Goal: Information Seeking & Learning: Compare options

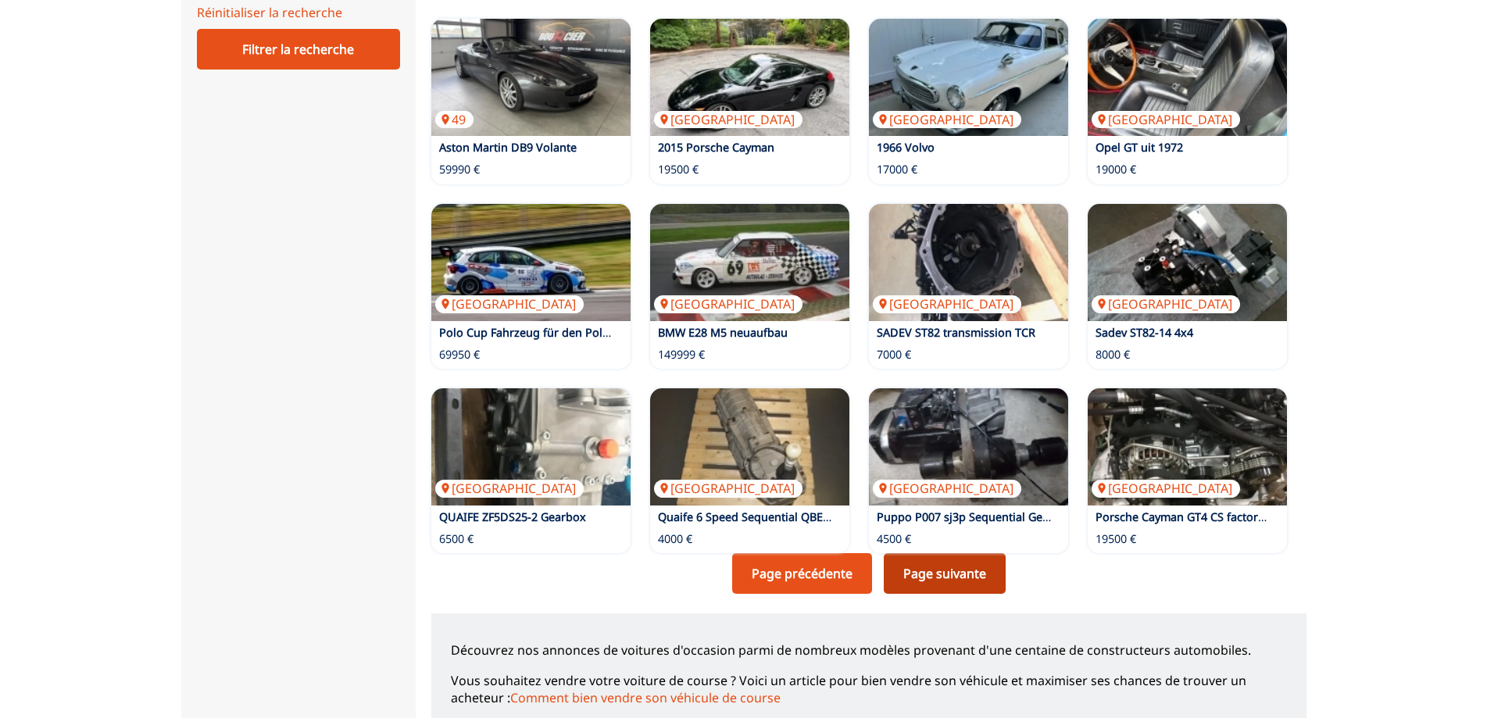
click at [934, 575] on link "Page suivante" at bounding box center [945, 573] width 122 height 41
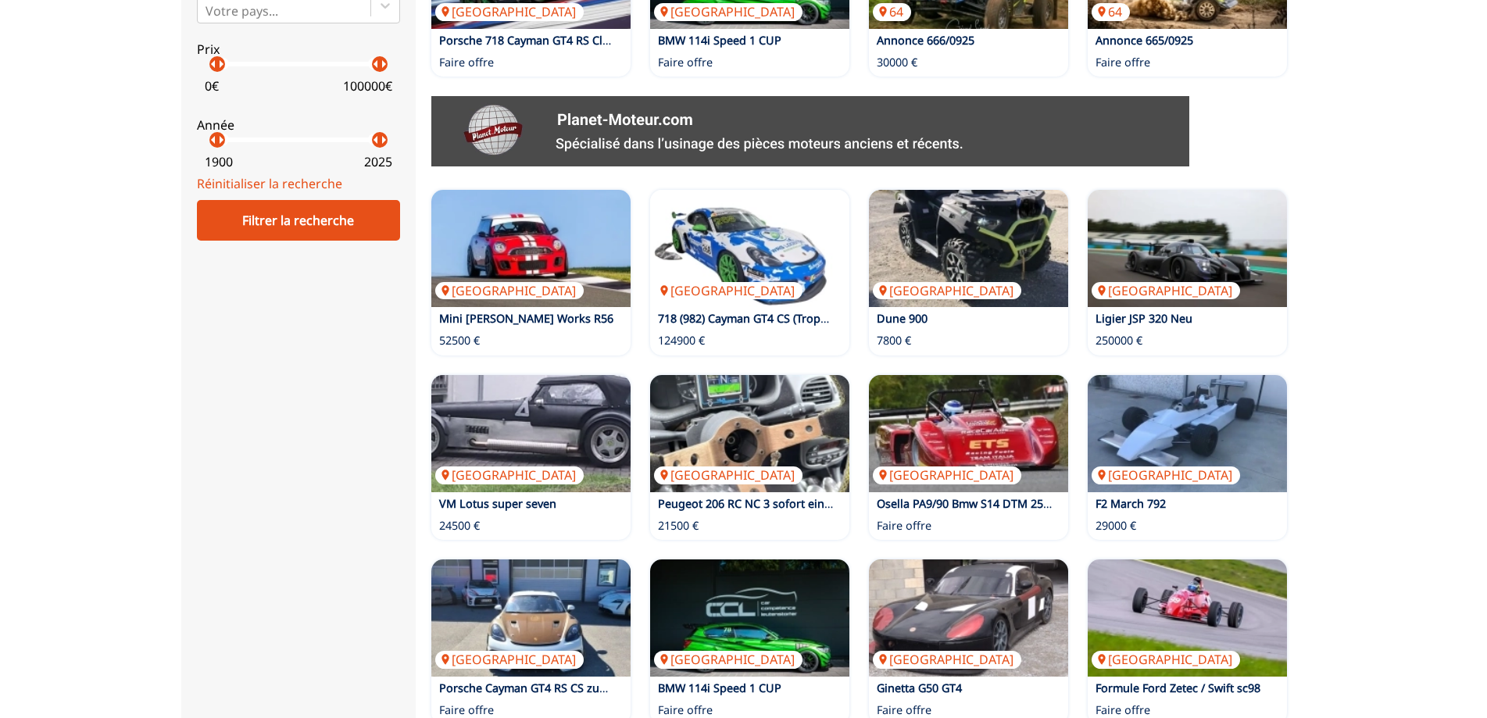
scroll to position [781, 0]
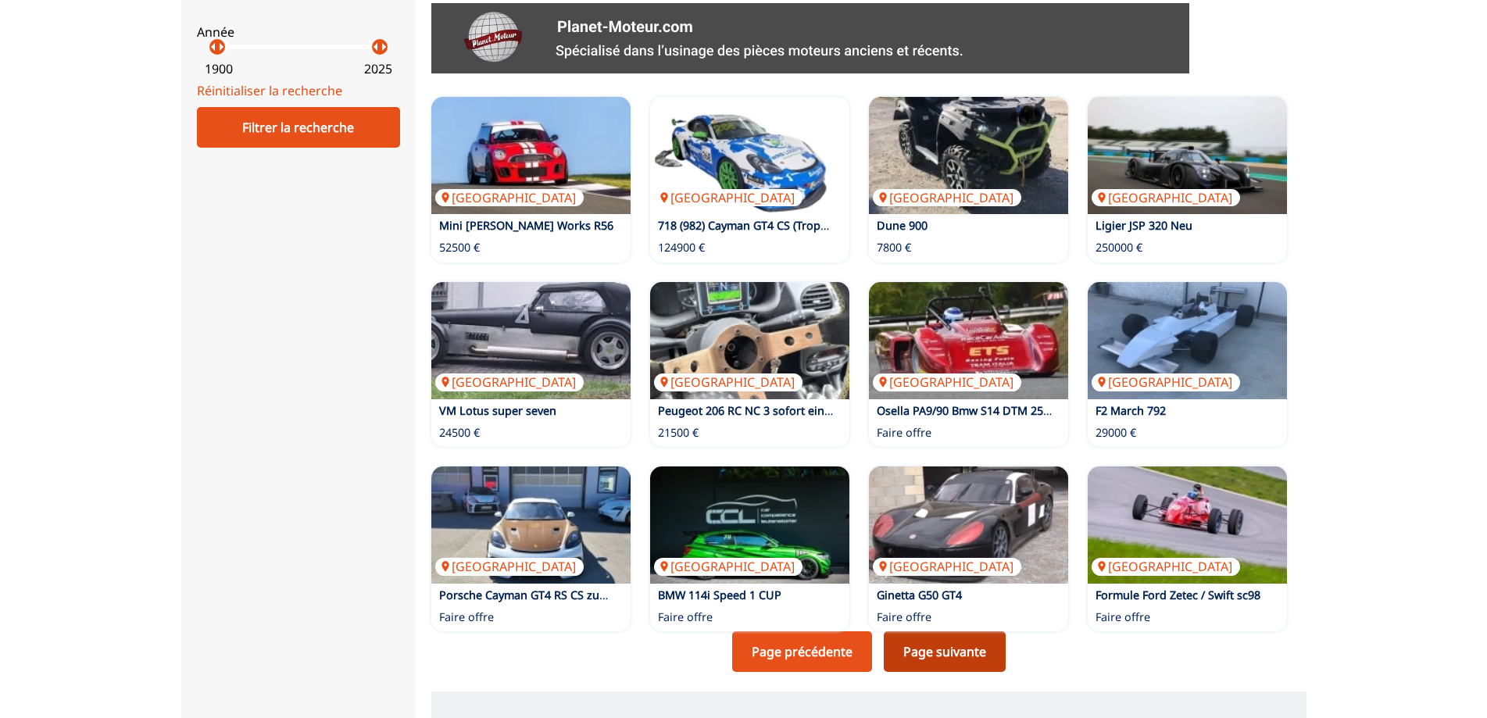
click at [938, 648] on link "Page suivante" at bounding box center [945, 651] width 122 height 41
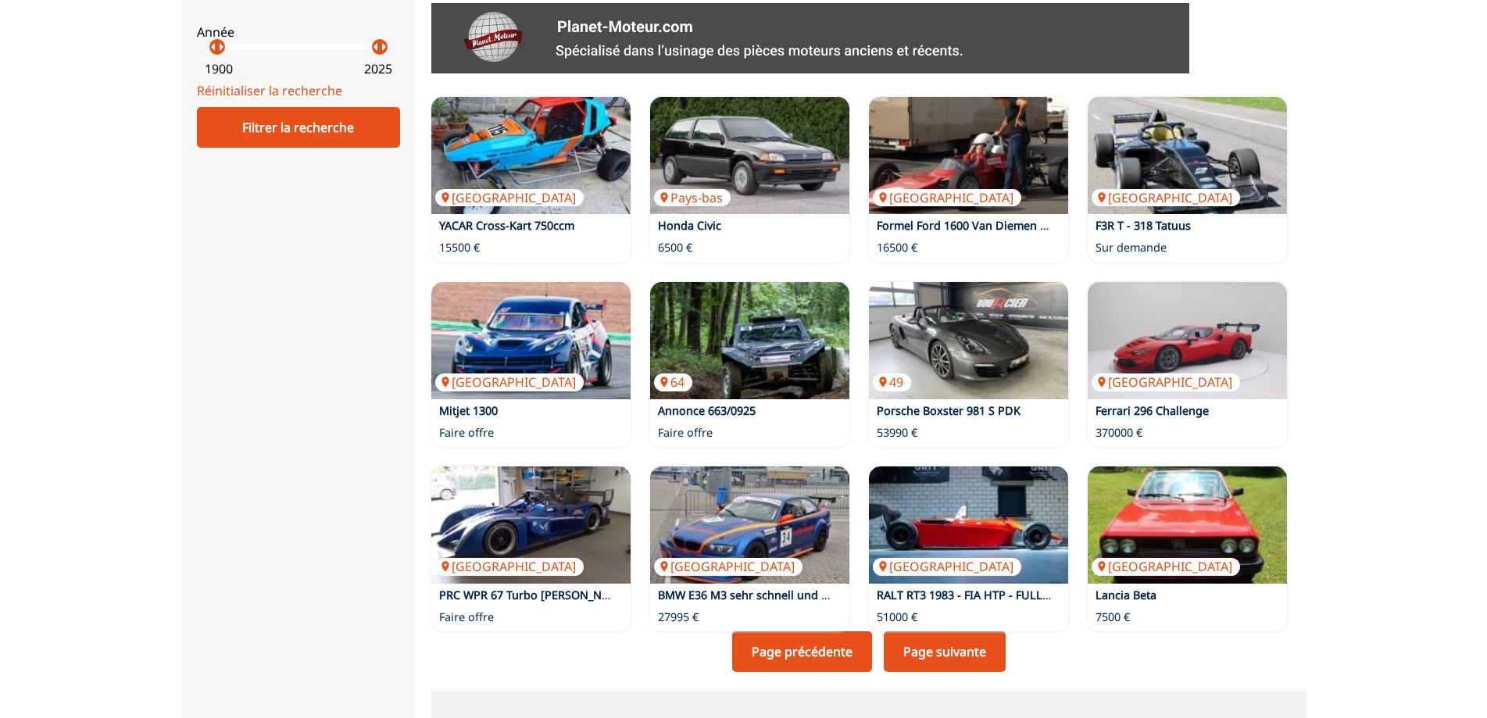
scroll to position [860, 0]
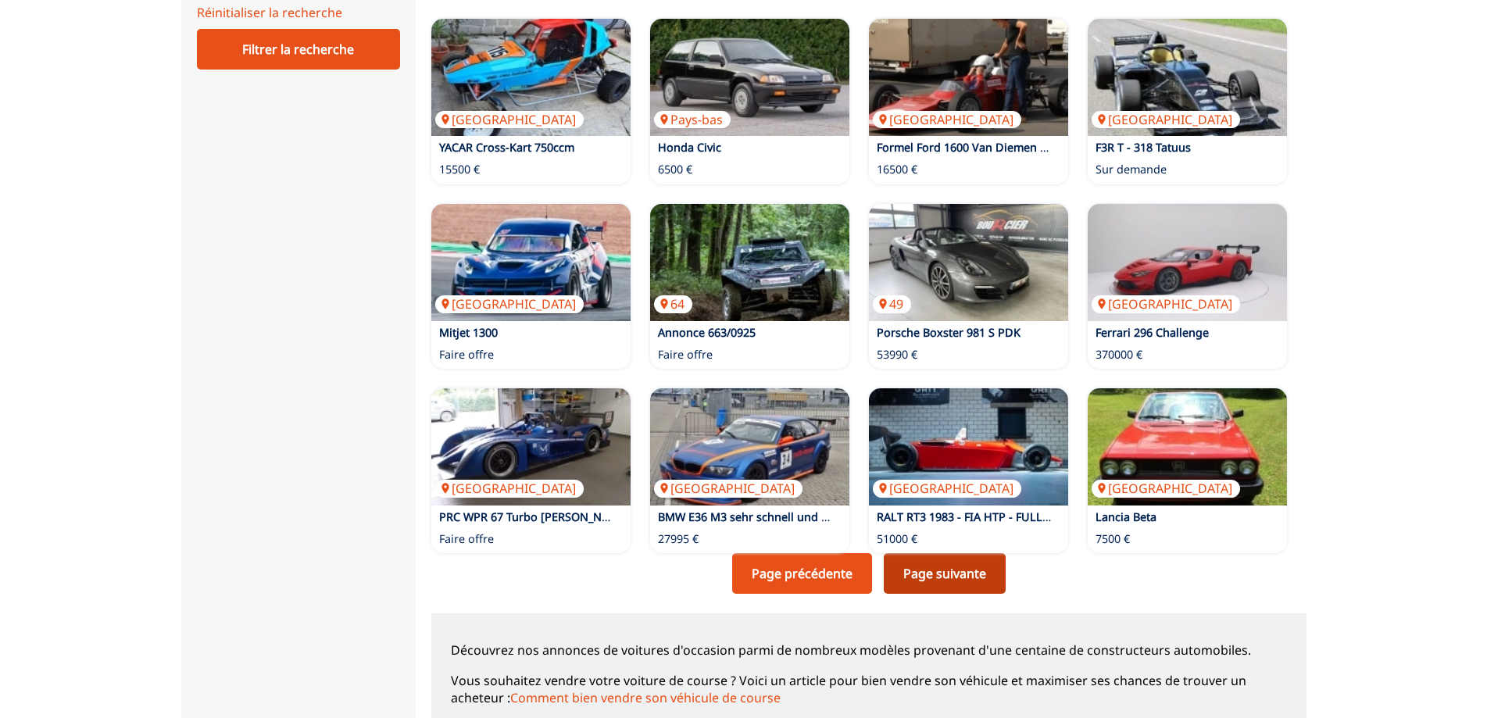
click at [934, 568] on link "Page suivante" at bounding box center [945, 573] width 122 height 41
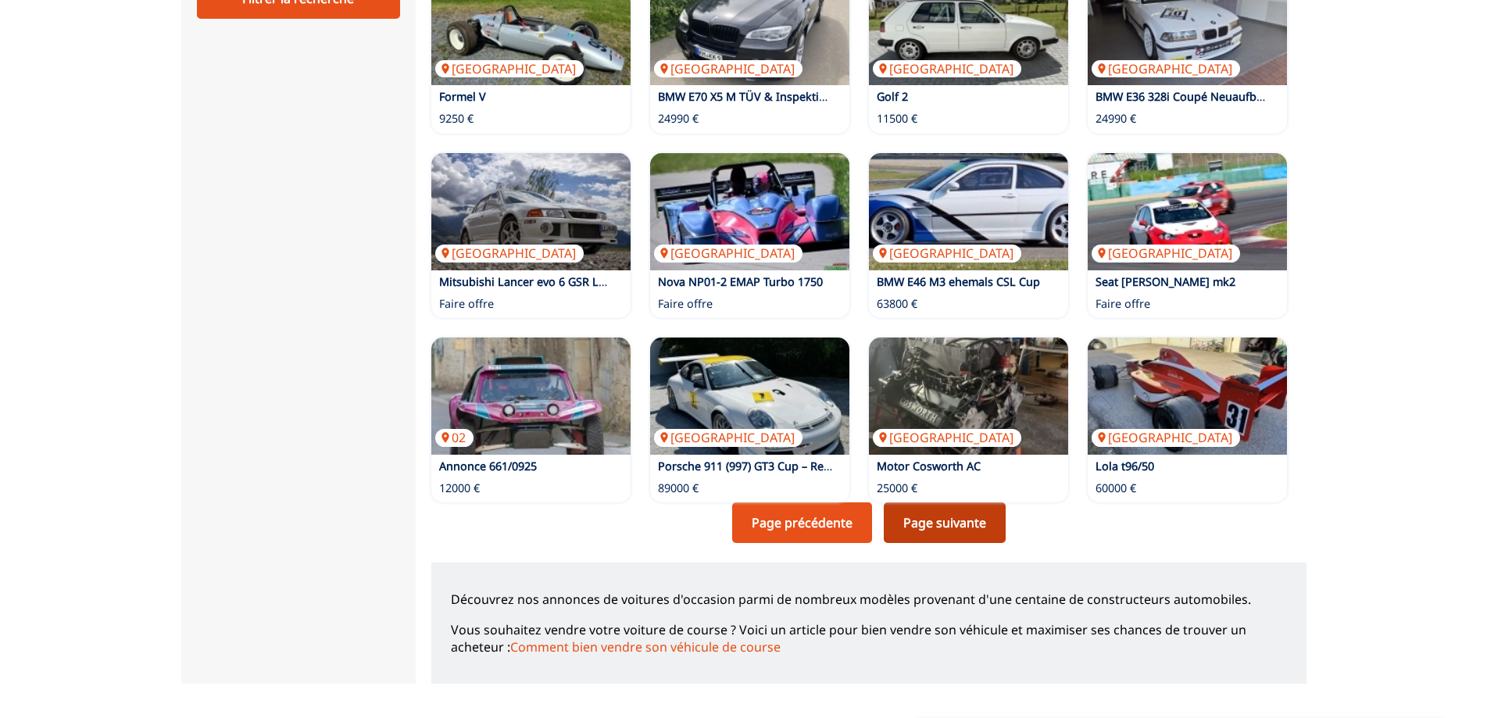
scroll to position [938, 0]
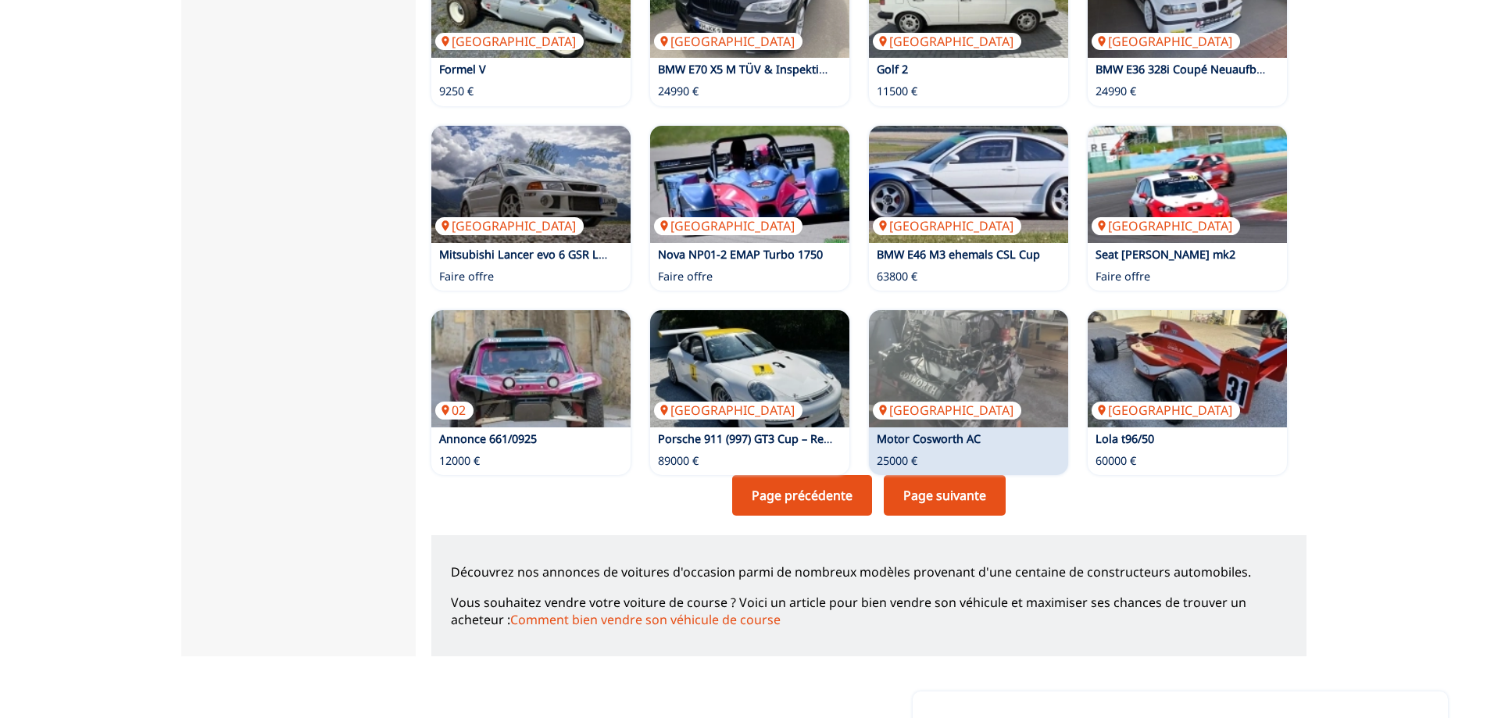
click at [932, 475] on div "Suisse Motor Cosworth AC 25000 €" at bounding box center [968, 392] width 199 height 165
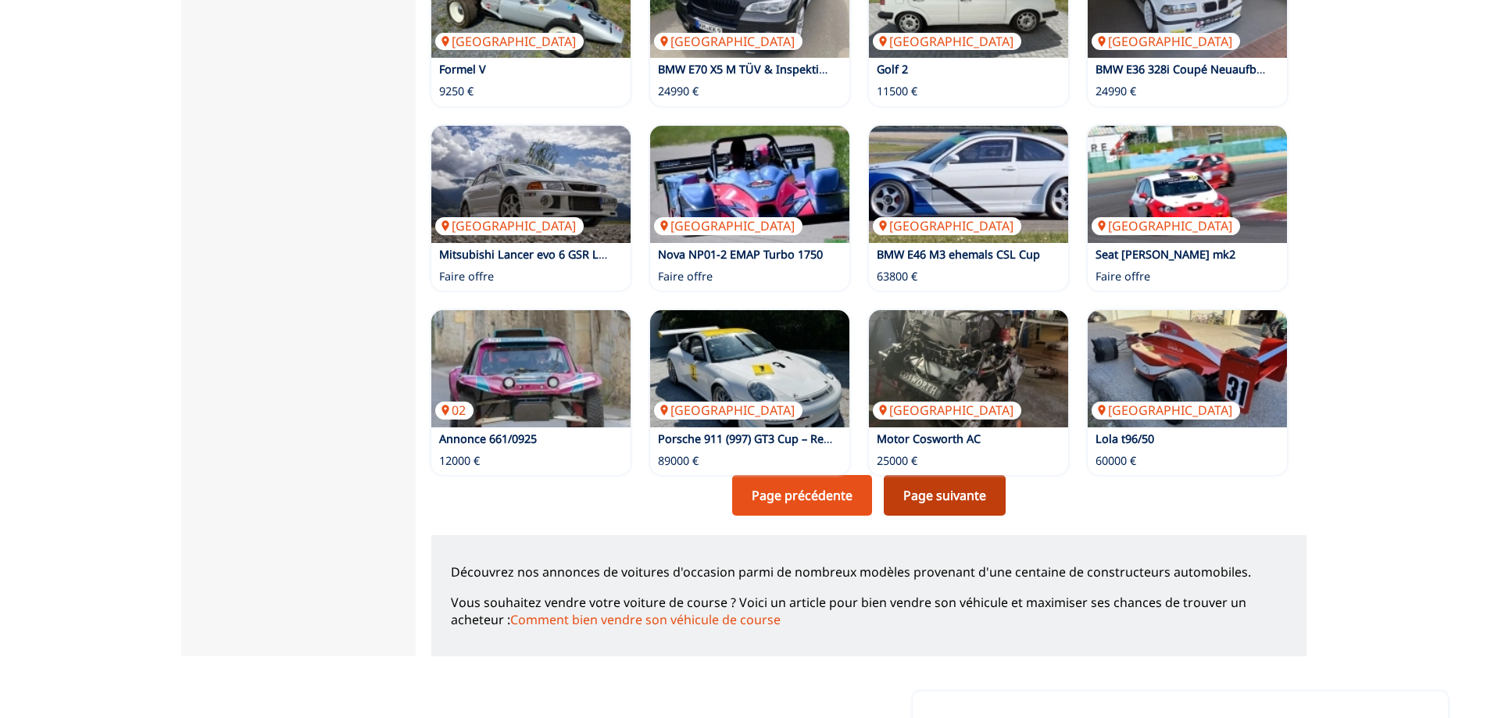
click at [931, 481] on link "Page suivante" at bounding box center [945, 495] width 122 height 41
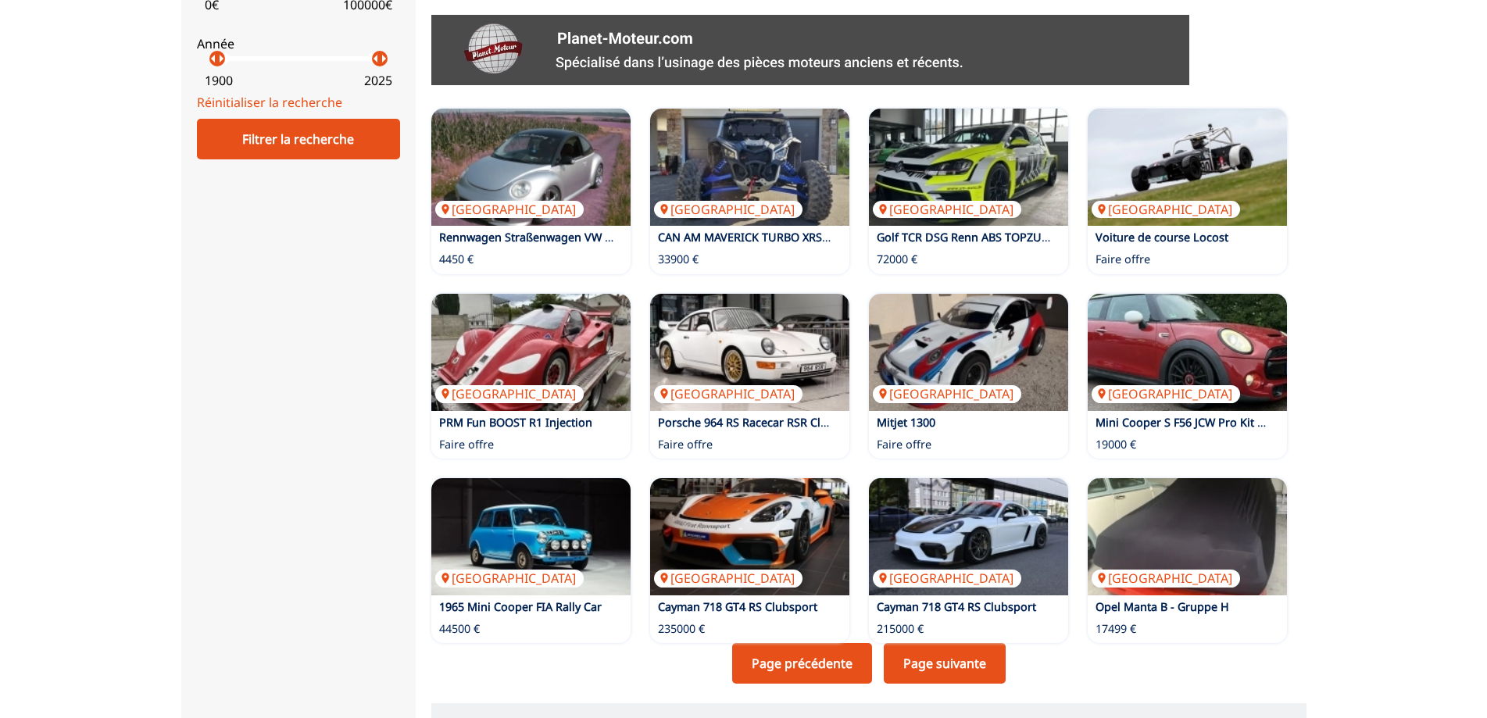
scroll to position [781, 0]
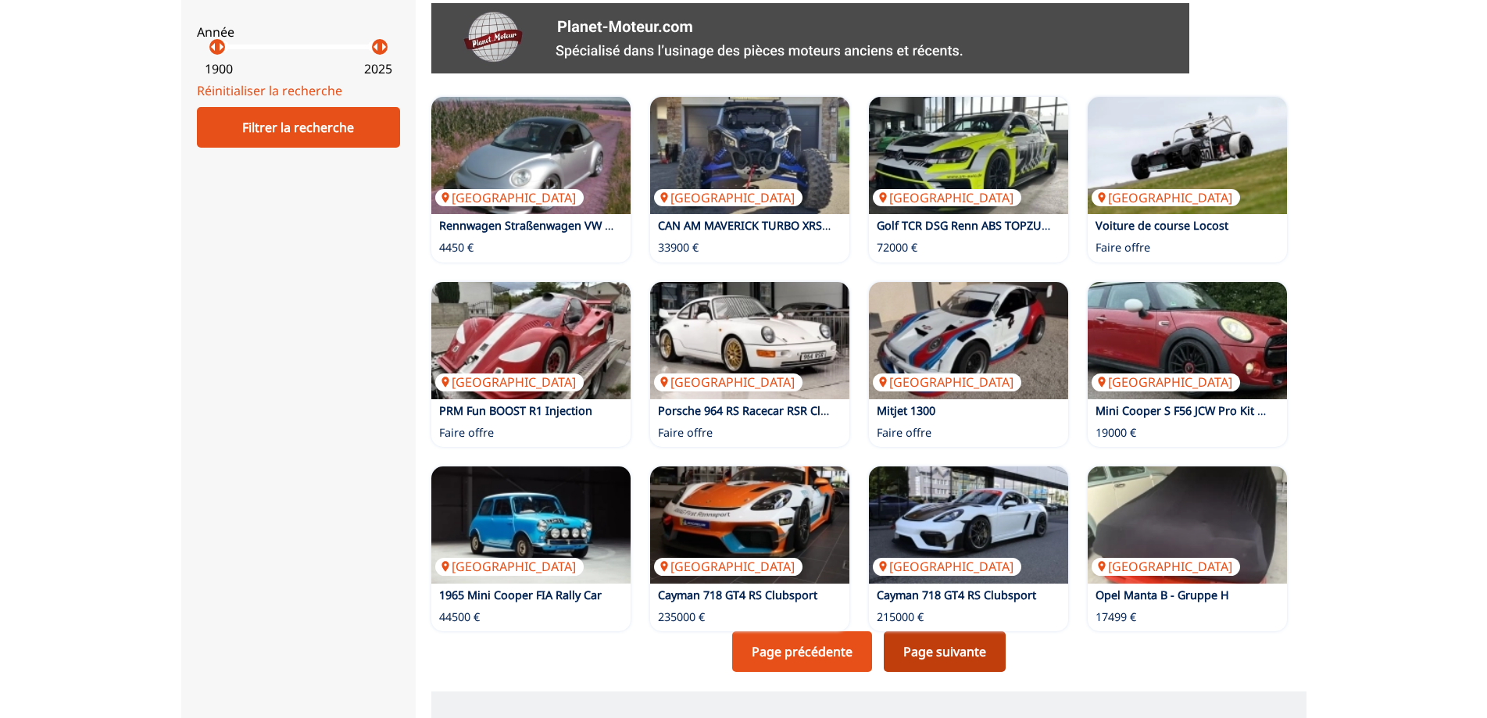
click at [948, 663] on link "Page suivante" at bounding box center [945, 651] width 122 height 41
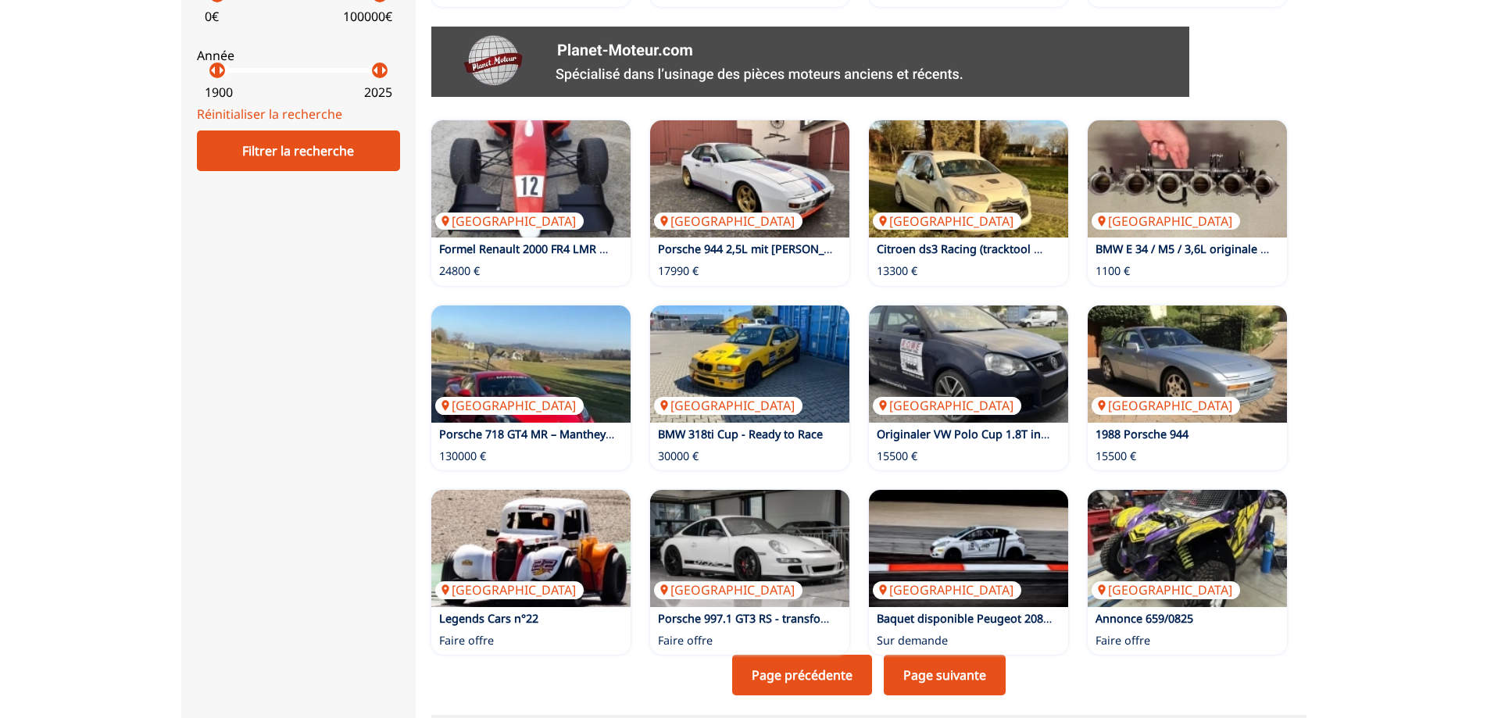
scroll to position [781, 0]
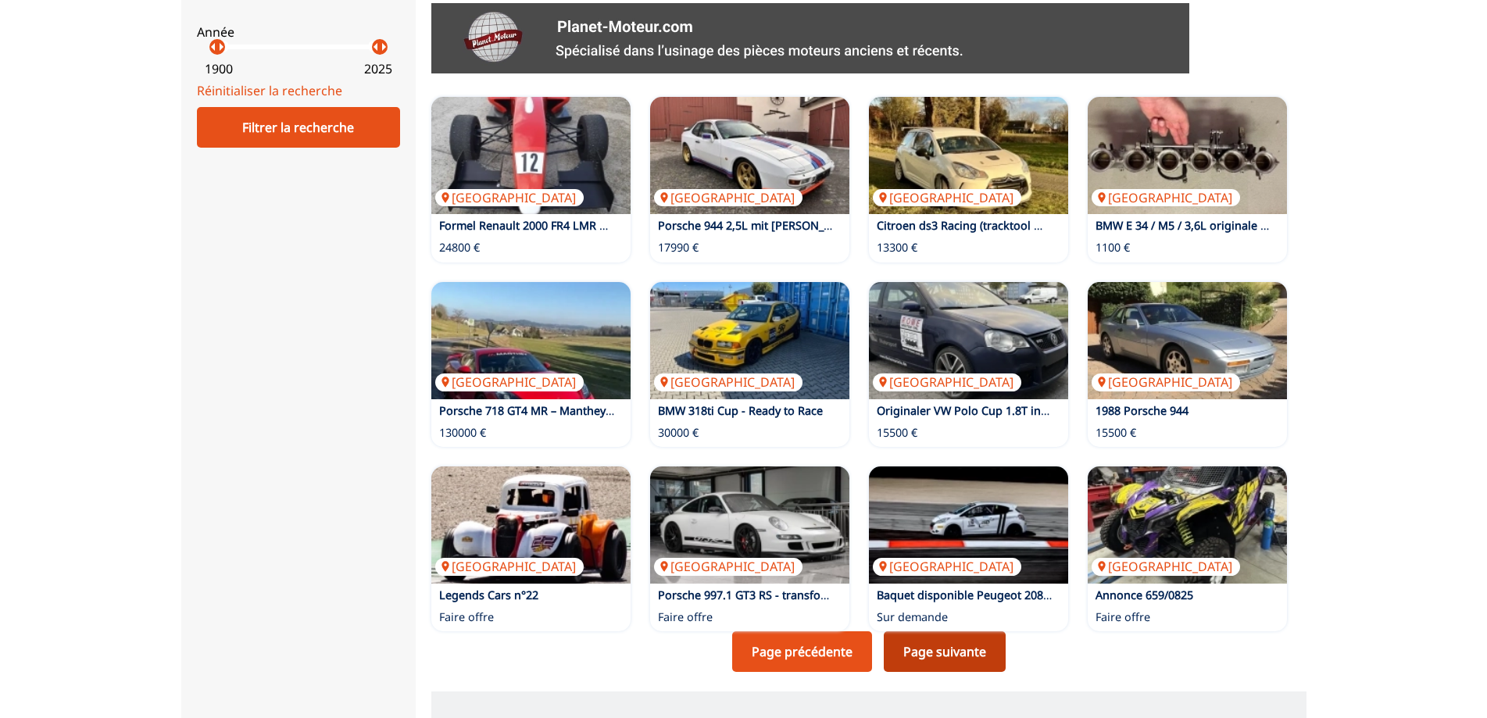
click at [962, 652] on link "Page suivante" at bounding box center [945, 651] width 122 height 41
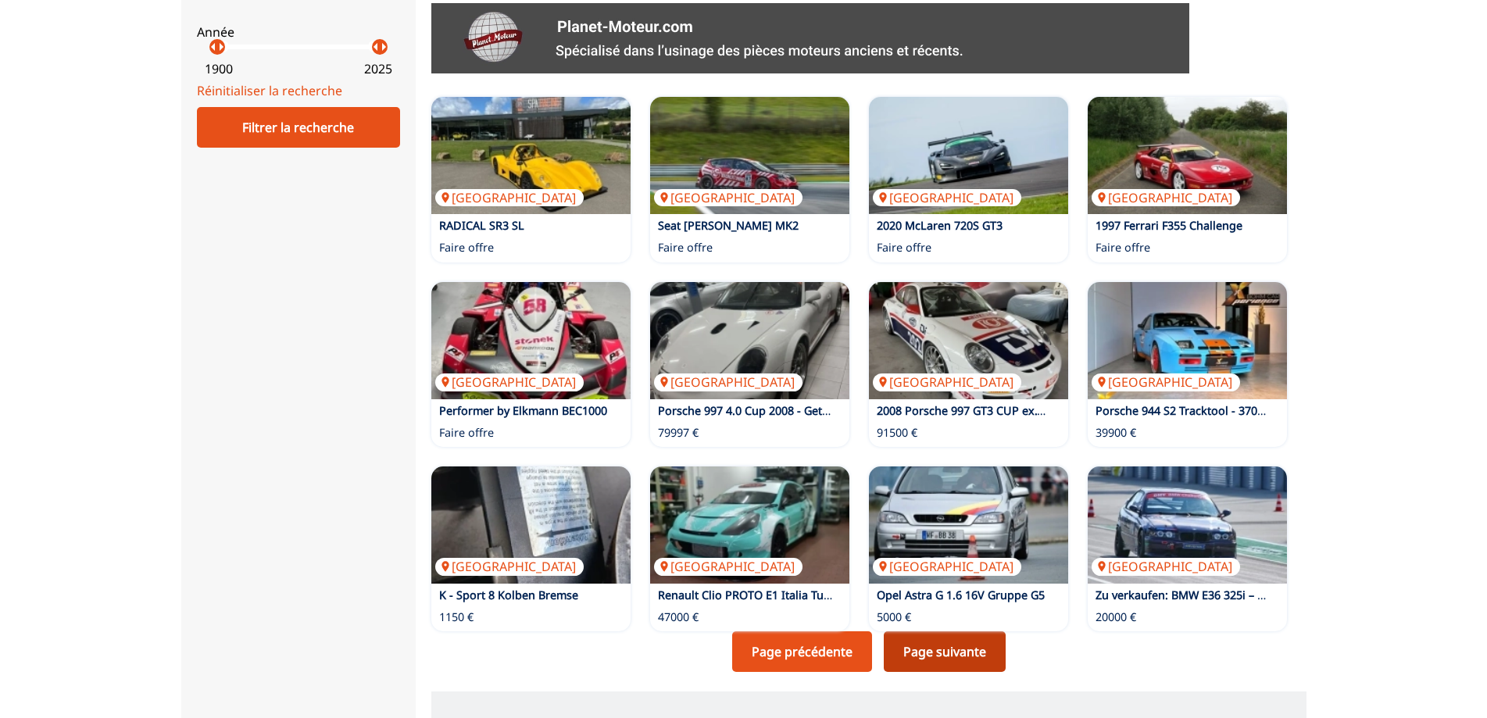
click at [922, 643] on link "Page suivante" at bounding box center [945, 651] width 122 height 41
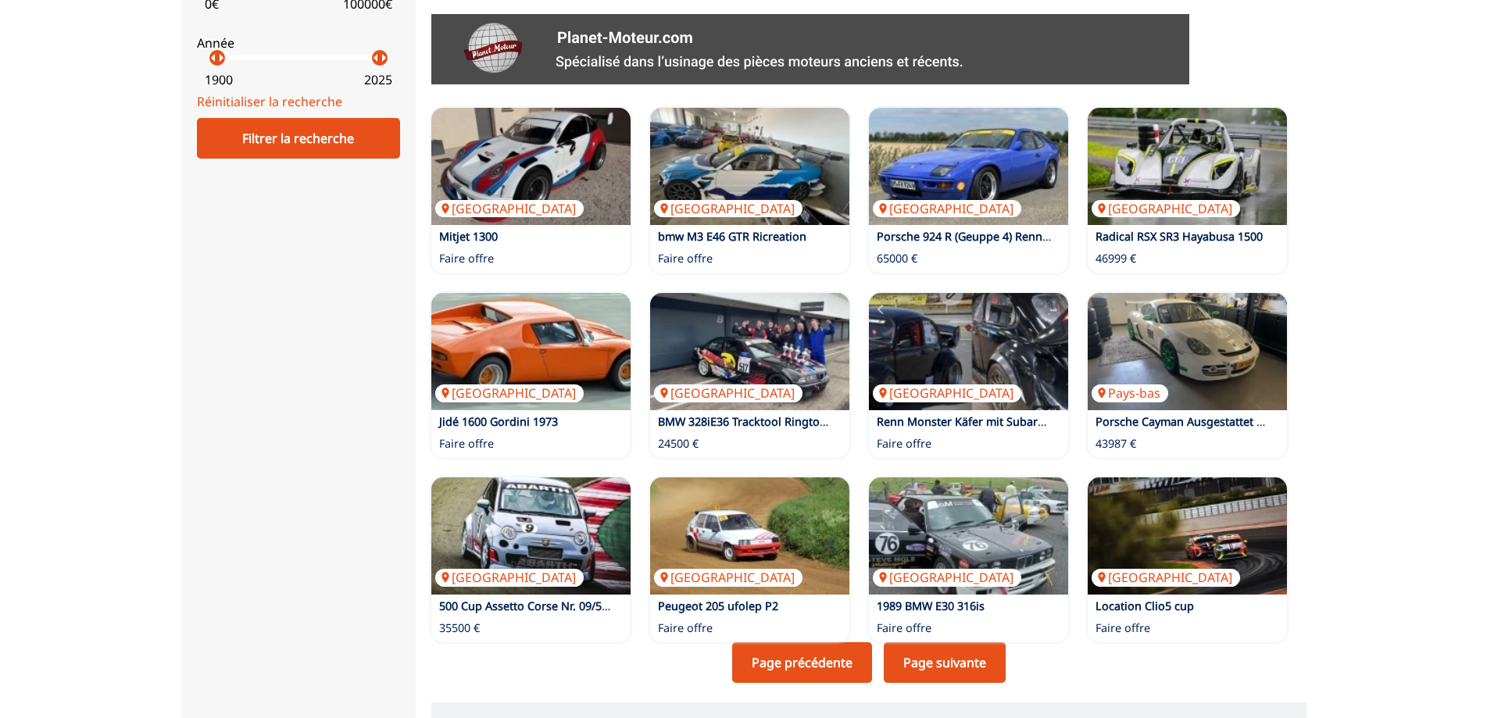
scroll to position [781, 0]
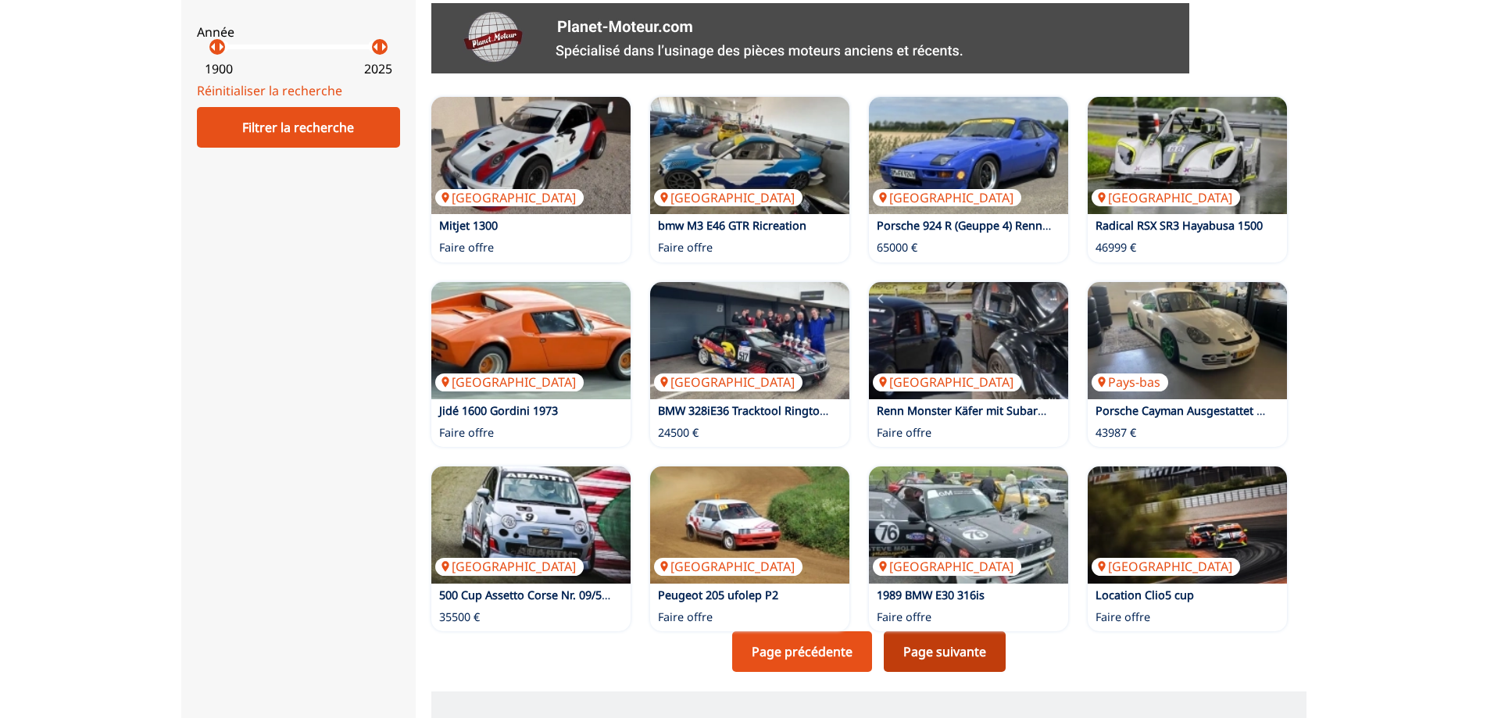
click at [961, 659] on link "Page suivante" at bounding box center [945, 651] width 122 height 41
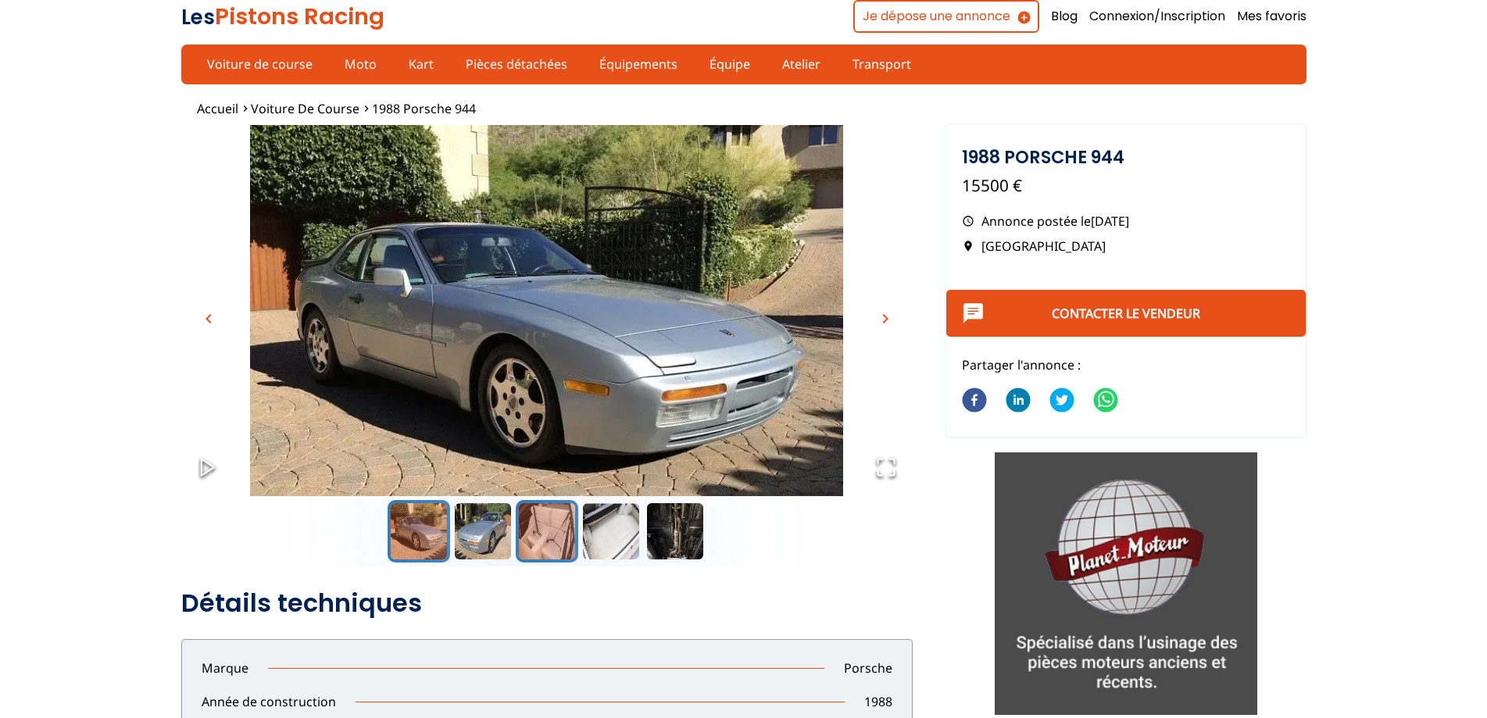
click at [538, 524] on button "Go to Slide 3" at bounding box center [547, 531] width 63 height 63
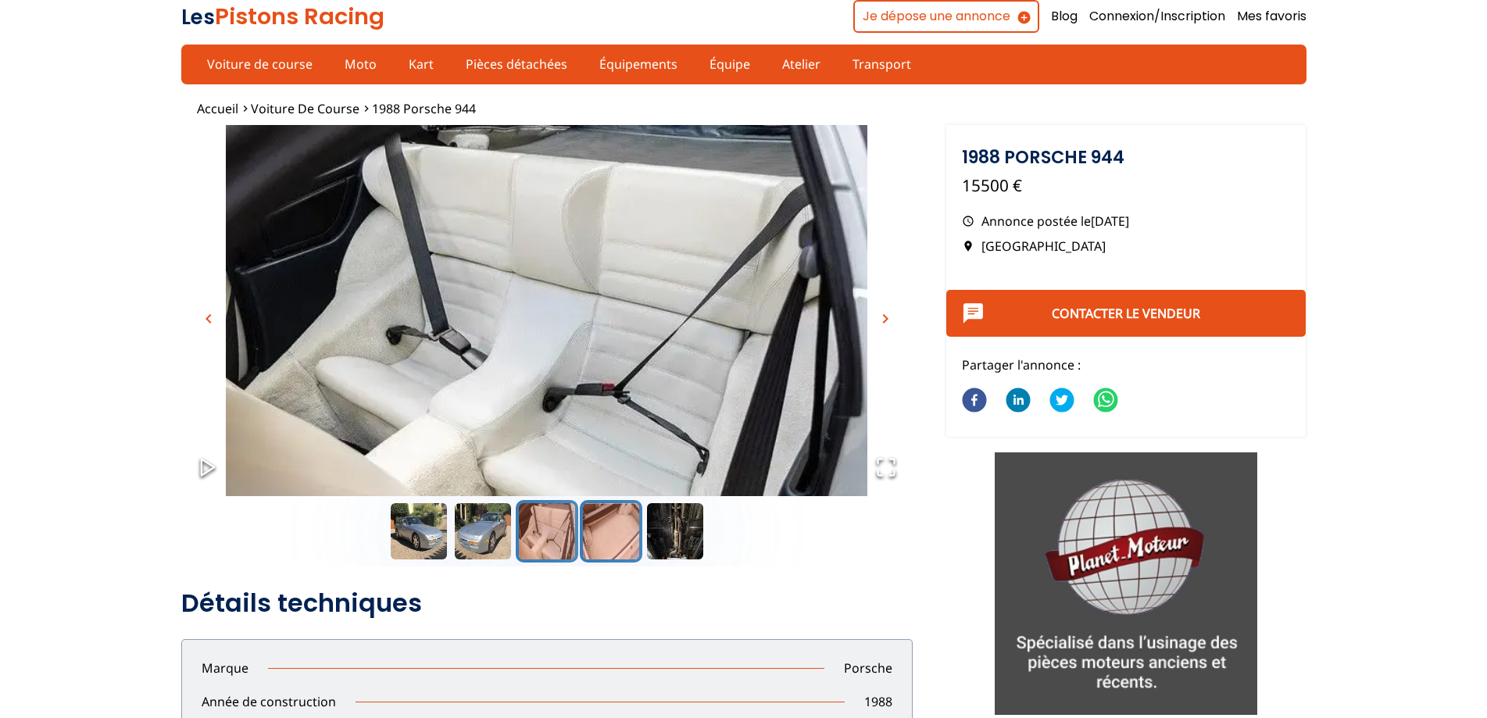
click at [589, 528] on button "Go to Slide 4" at bounding box center [611, 531] width 63 height 63
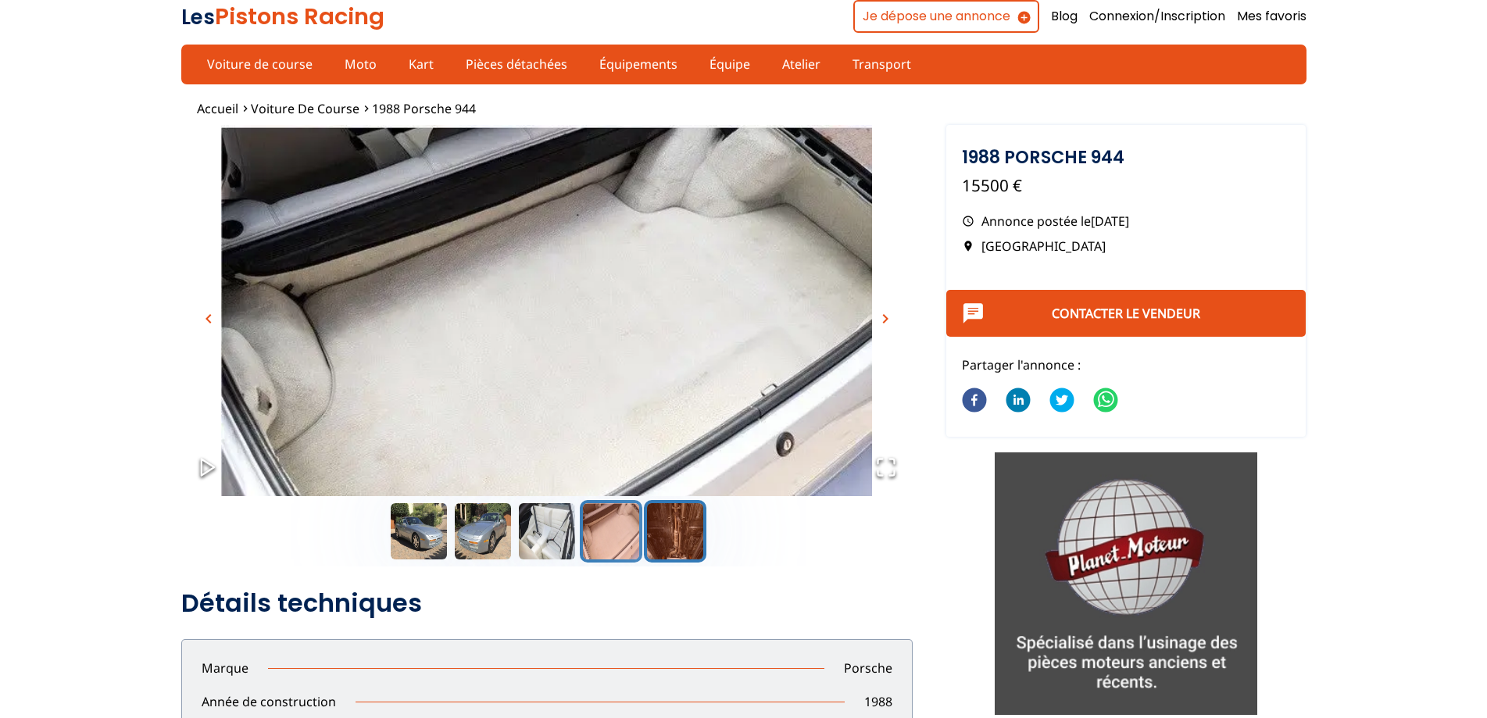
click at [681, 530] on button "Go to Slide 5" at bounding box center [675, 531] width 63 height 63
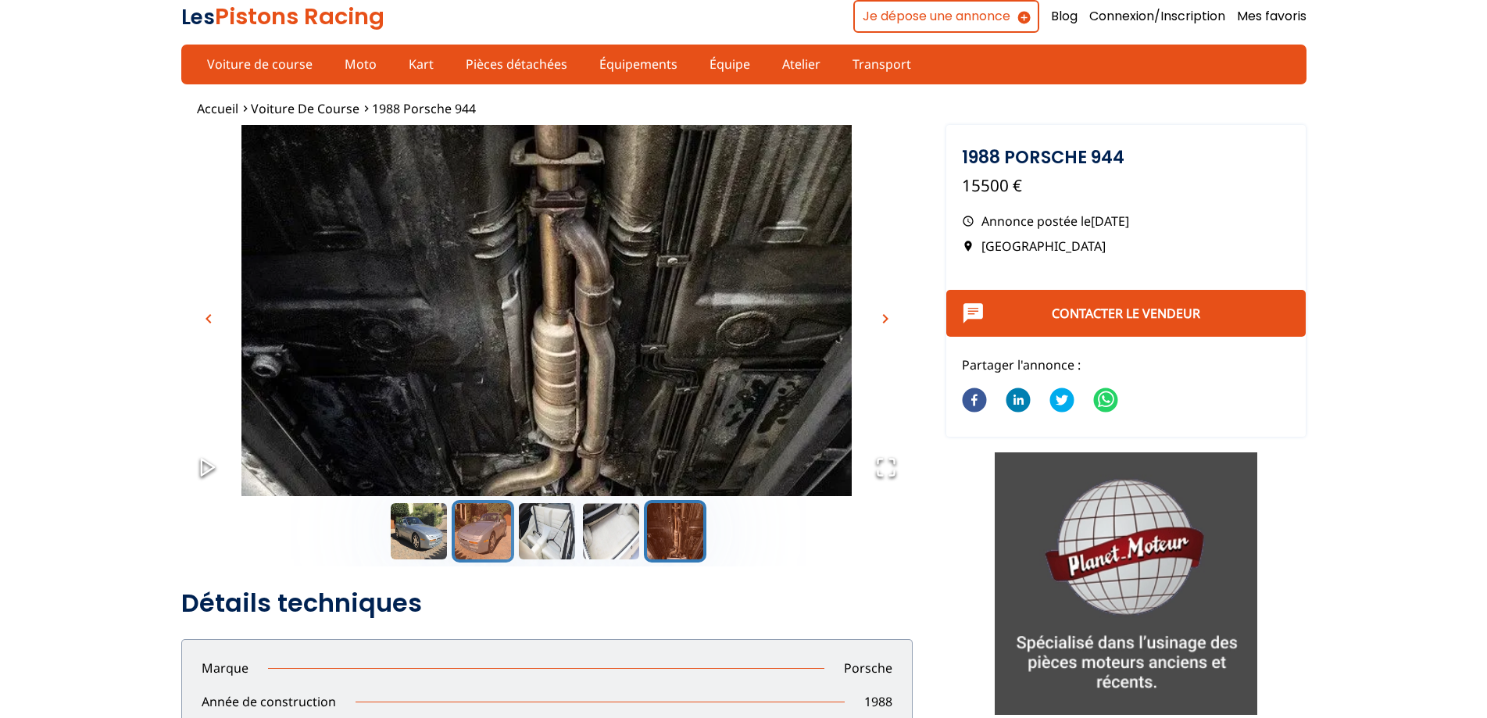
click at [507, 521] on button "Go to Slide 2" at bounding box center [483, 531] width 63 height 63
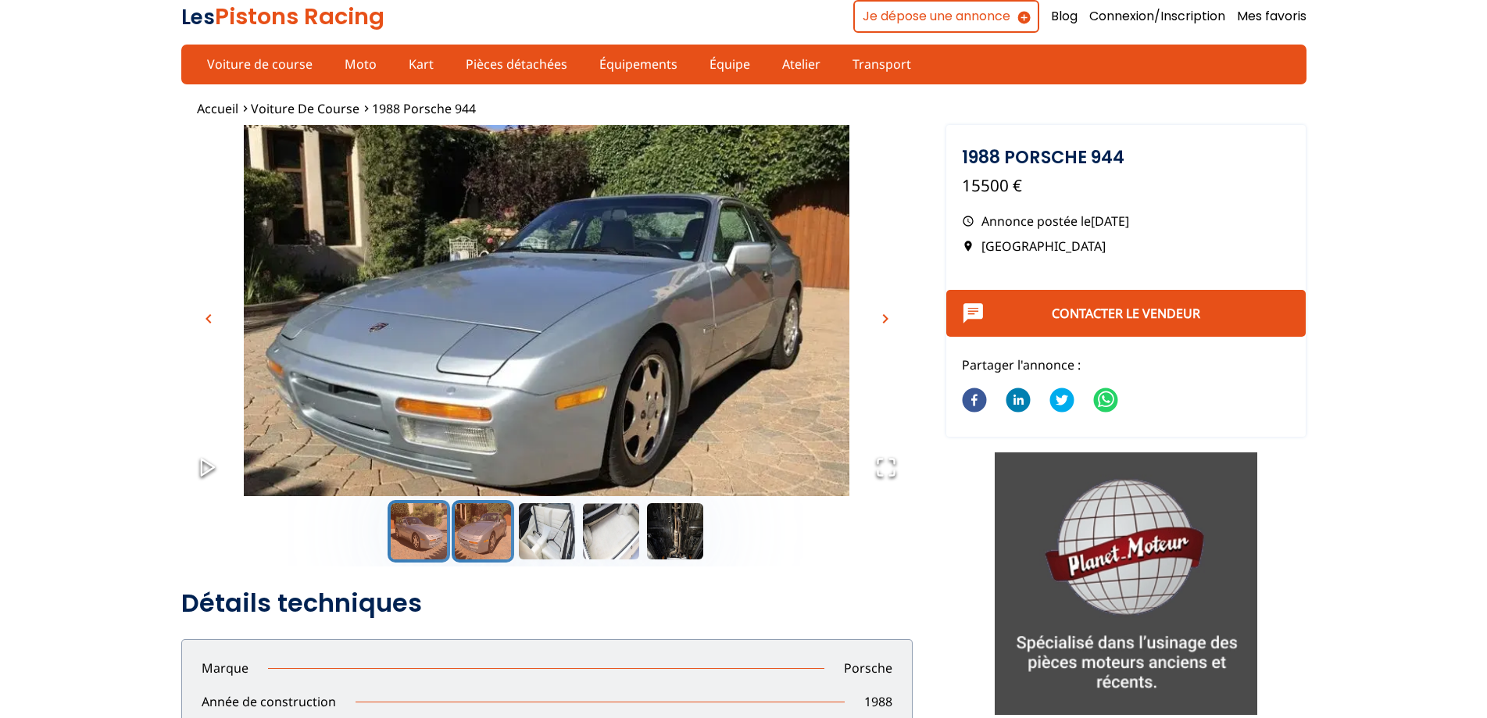
click at [401, 528] on button "Go to Slide 1" at bounding box center [419, 531] width 63 height 63
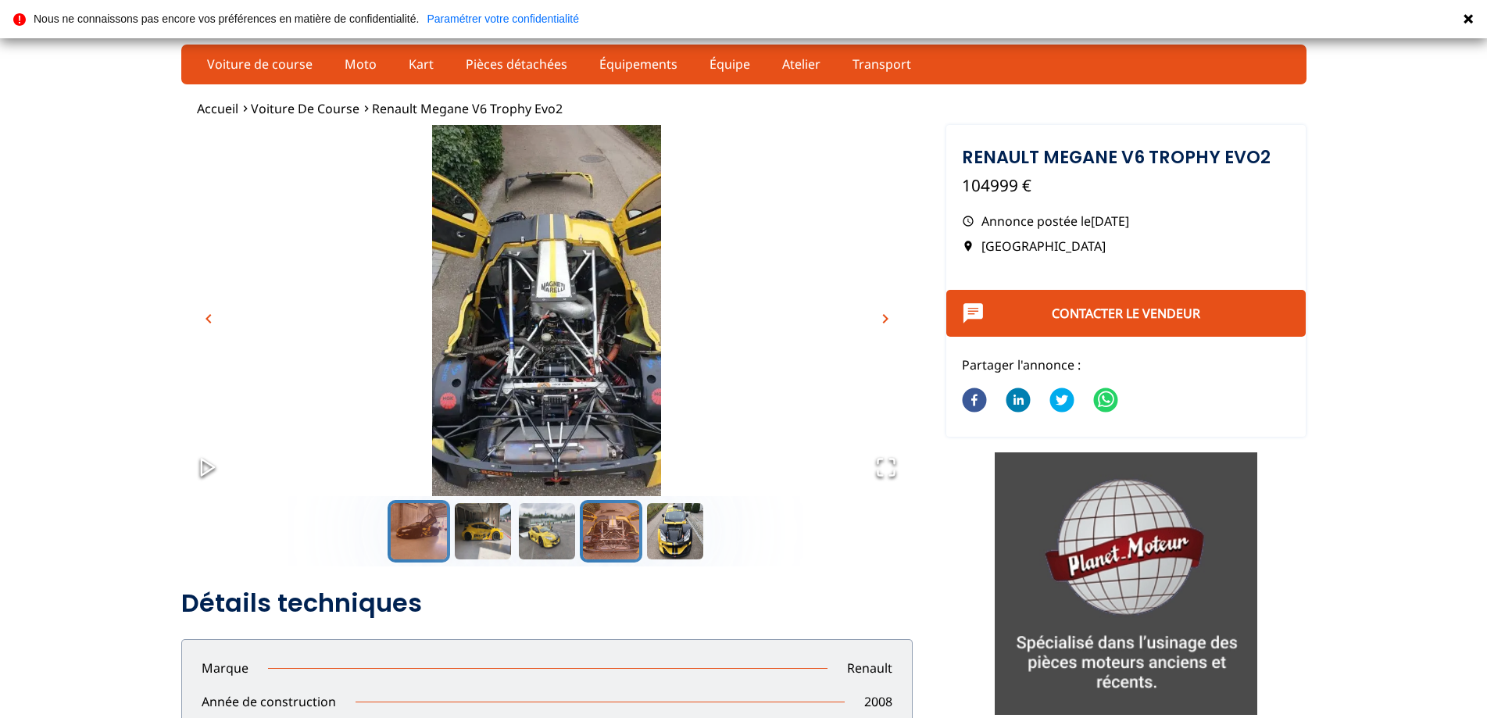
click at [446, 527] on button "Go to Slide 1" at bounding box center [419, 531] width 63 height 63
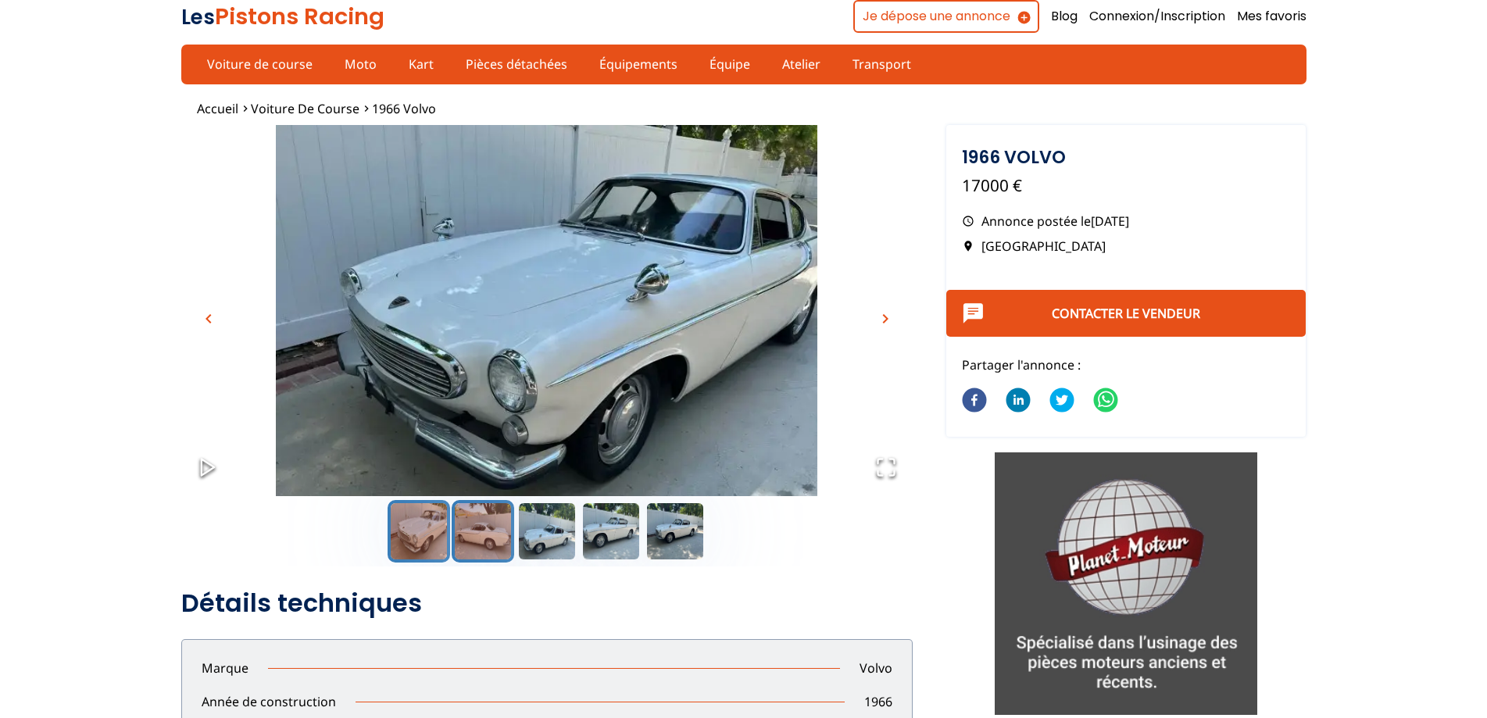
click at [475, 535] on button "Go to Slide 2" at bounding box center [483, 531] width 63 height 63
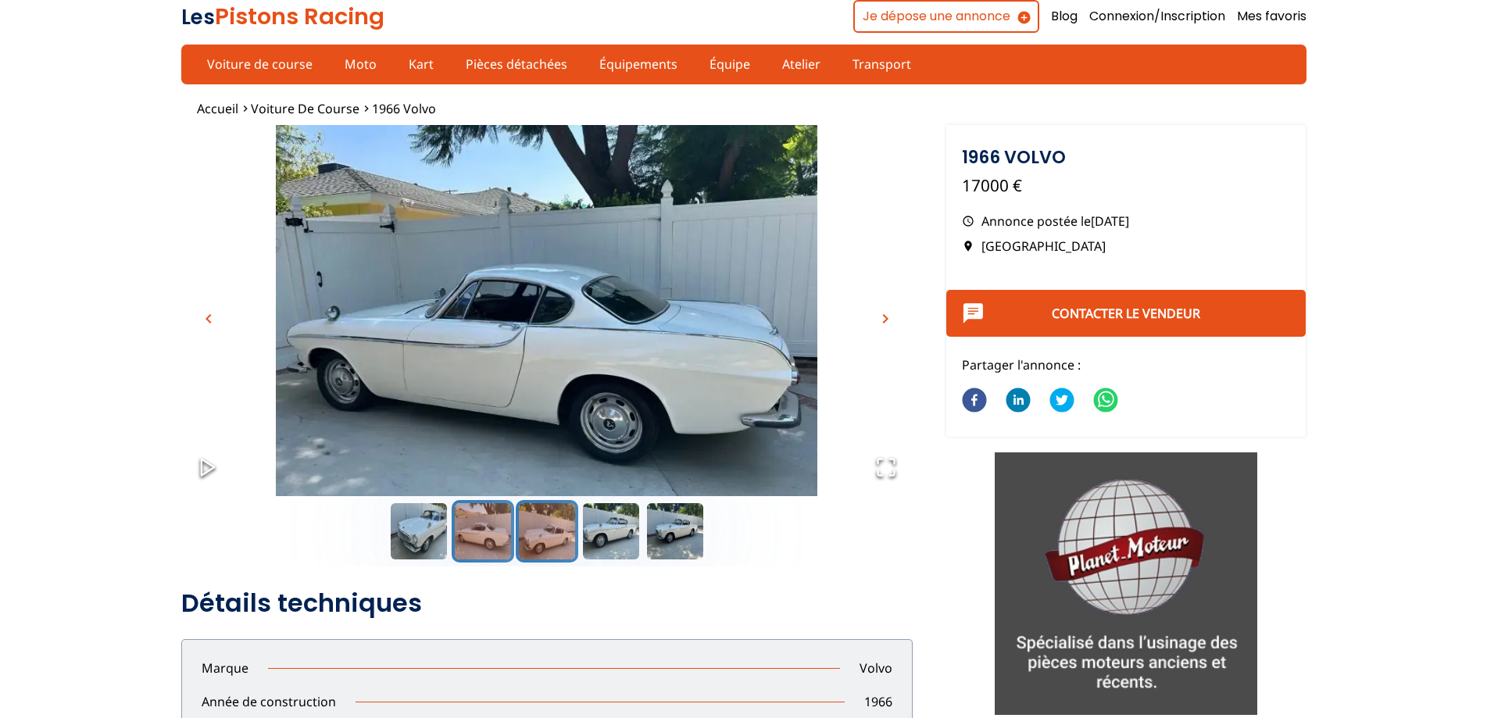
click at [560, 520] on button "Go to Slide 3" at bounding box center [547, 531] width 63 height 63
click at [592, 521] on button "Go to Slide 4" at bounding box center [611, 531] width 63 height 63
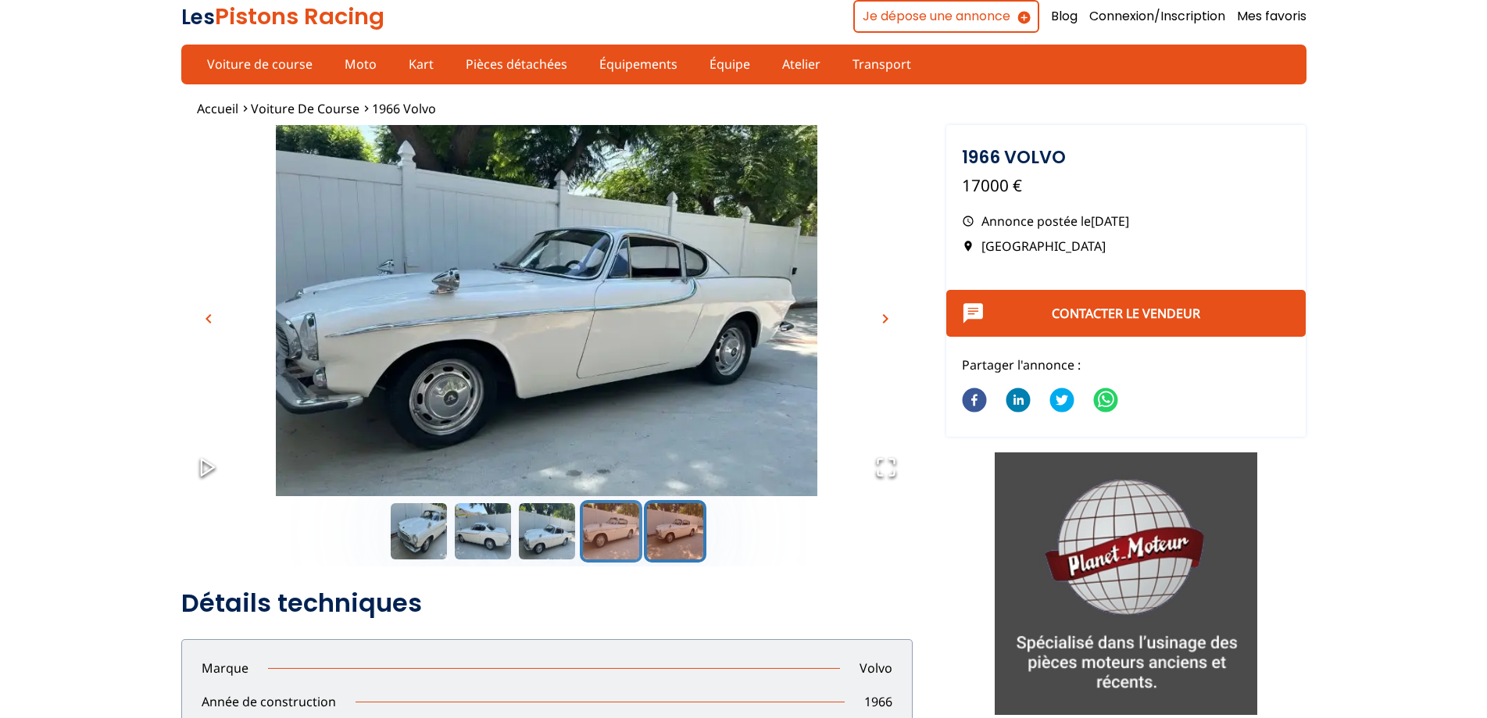
click at [658, 529] on button "Go to Slide 5" at bounding box center [675, 531] width 63 height 63
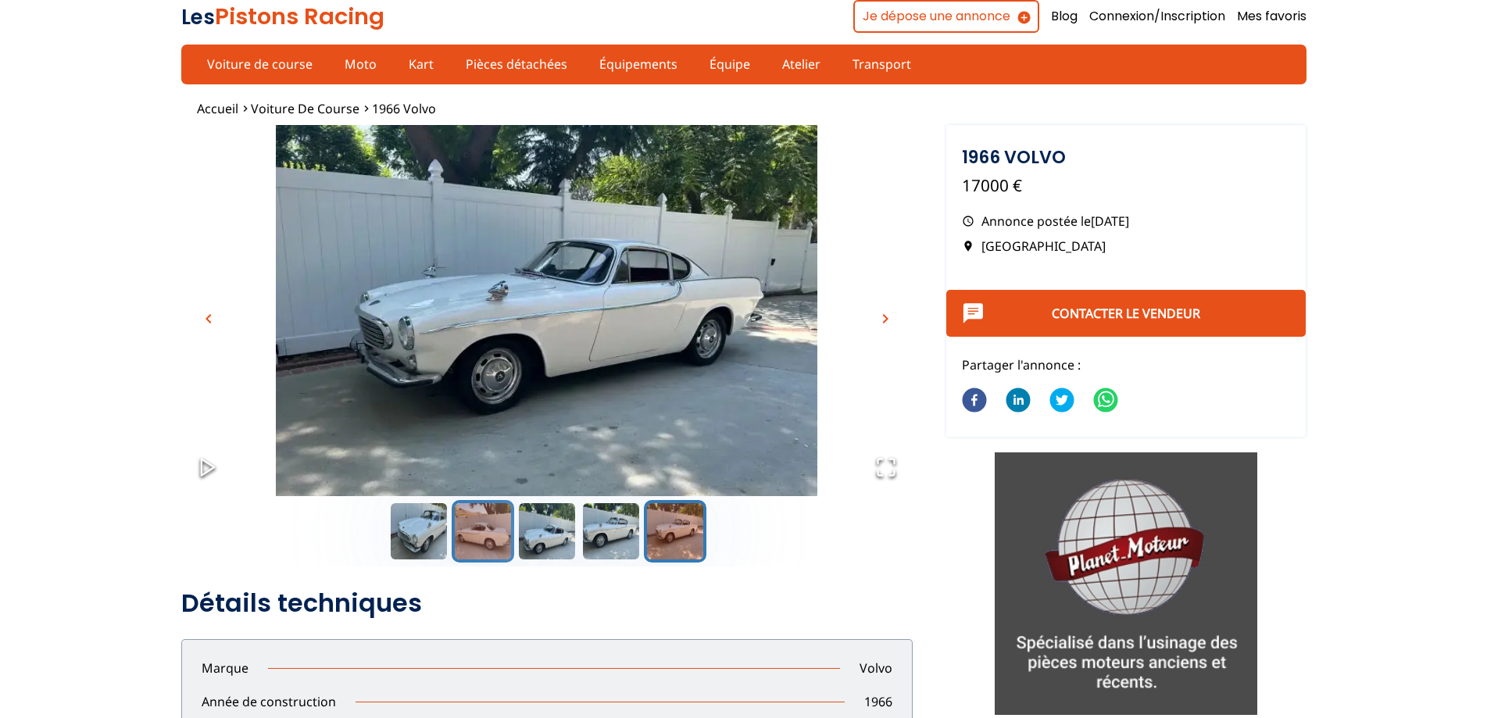
click at [470, 529] on button "Go to Slide 2" at bounding box center [483, 531] width 63 height 63
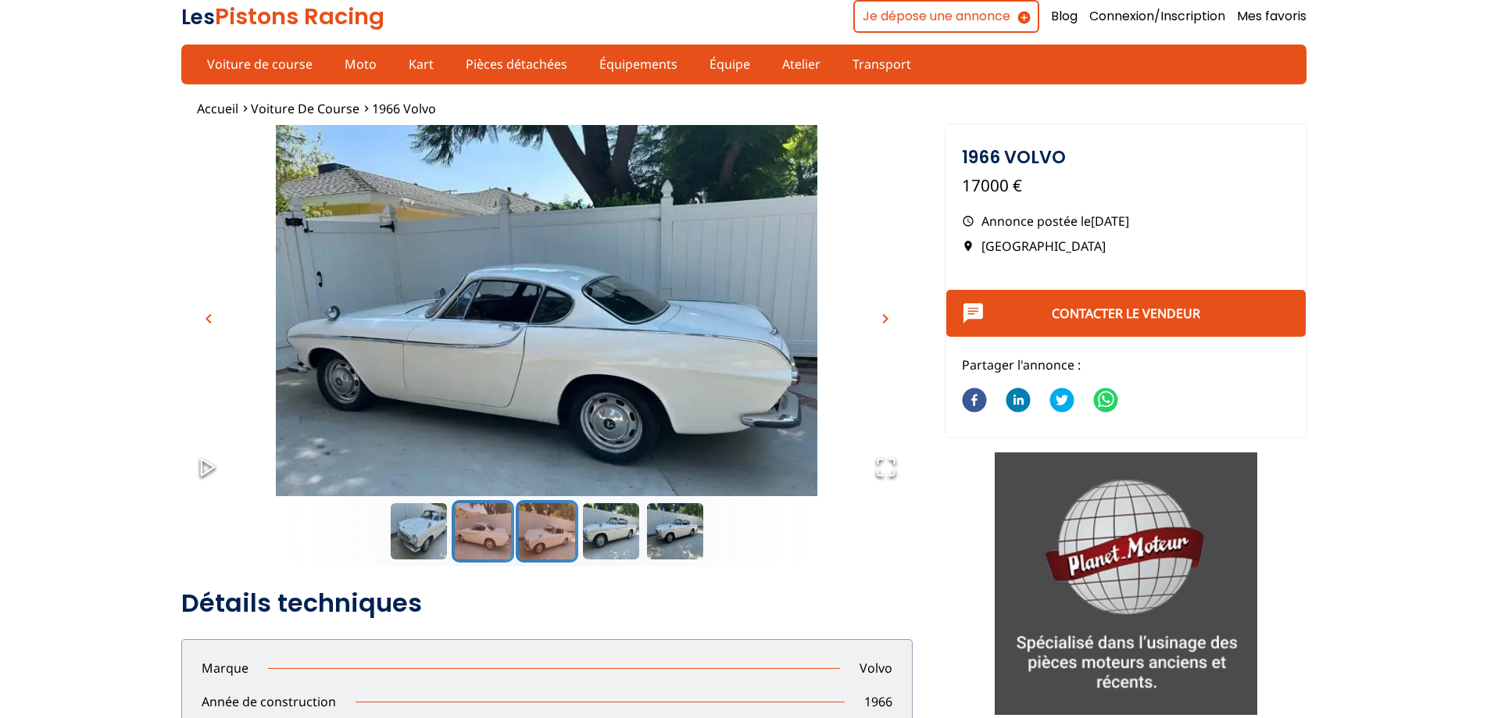
click at [540, 529] on button "Go to Slide 3" at bounding box center [547, 531] width 63 height 63
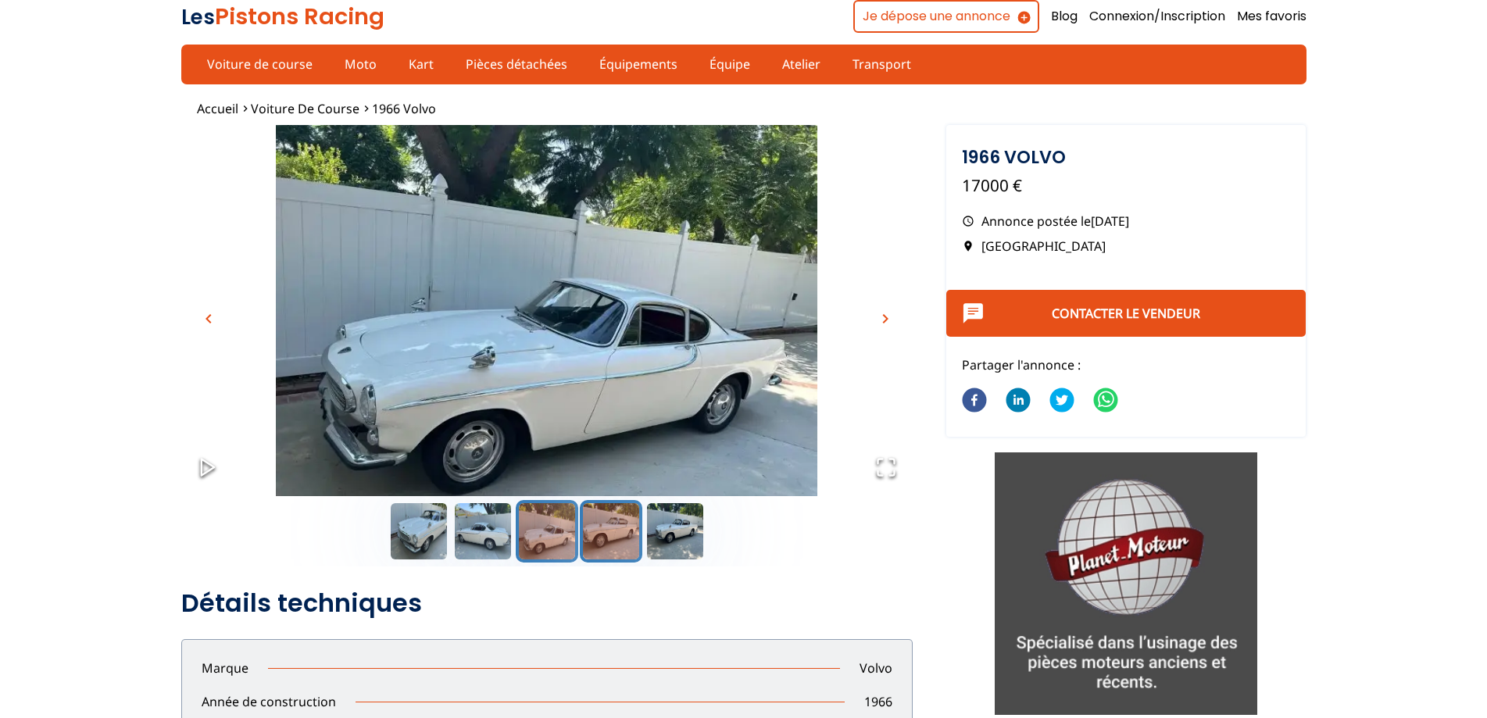
click at [598, 529] on button "Go to Slide 4" at bounding box center [611, 531] width 63 height 63
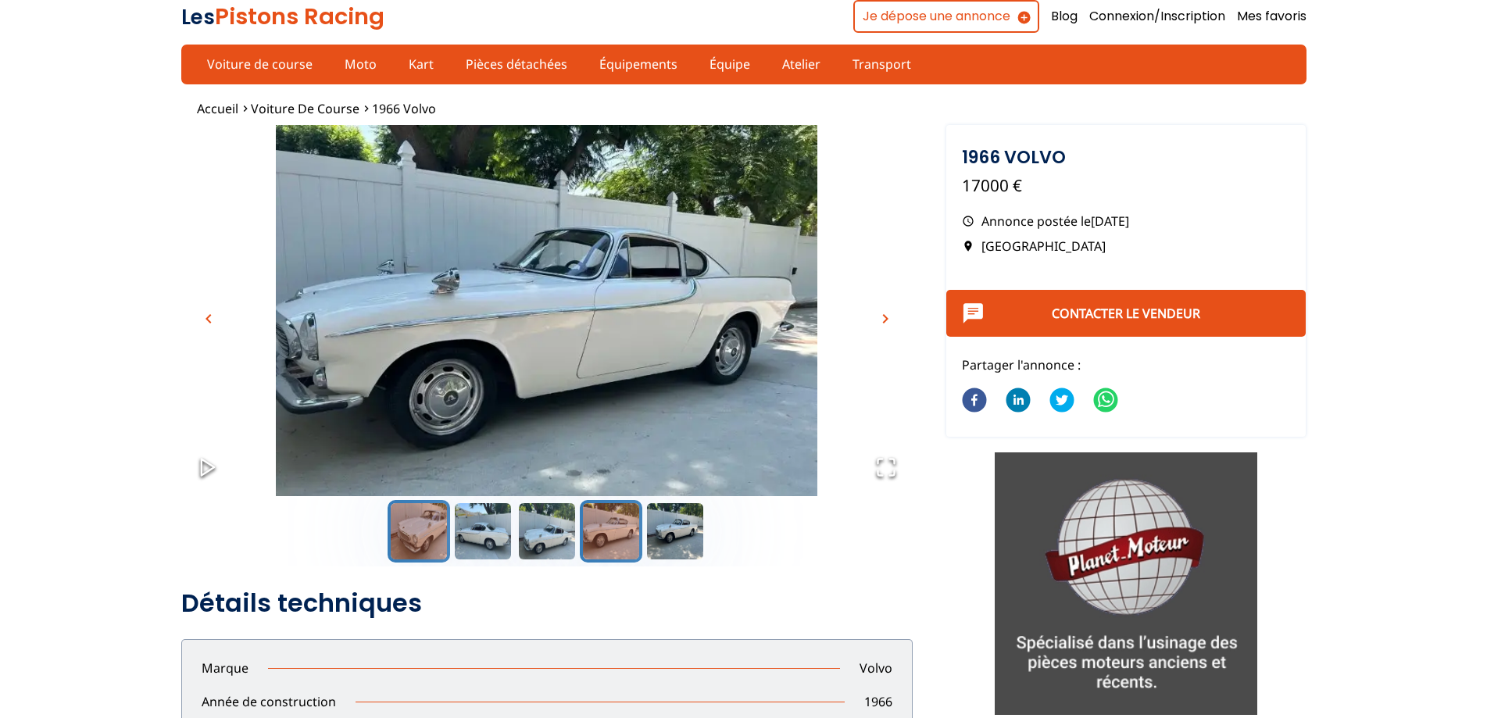
click at [438, 527] on button "Go to Slide 1" at bounding box center [419, 531] width 63 height 63
